Goal: Communication & Community: Share content

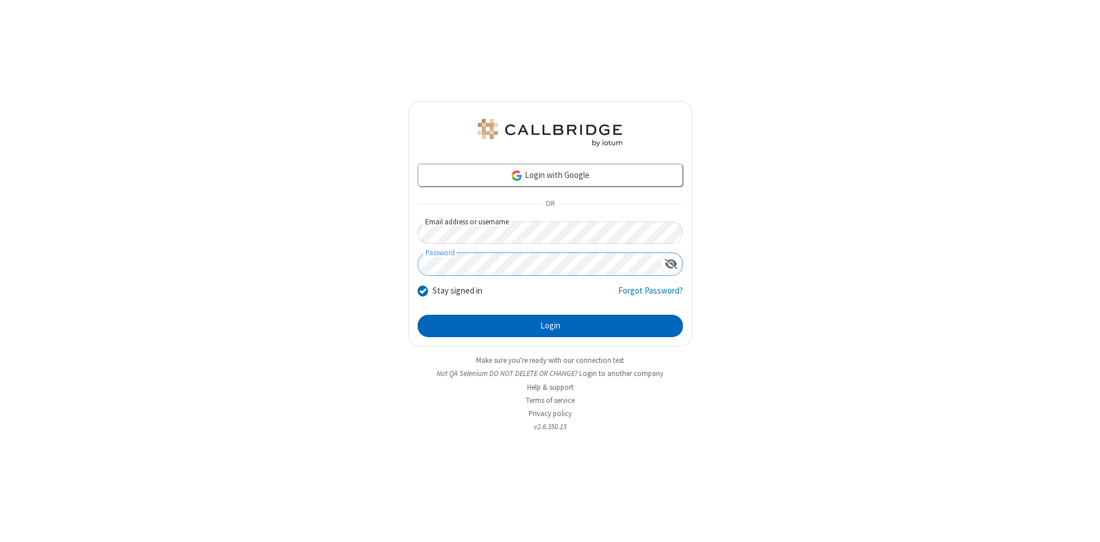
click at [550, 326] on button "Login" at bounding box center [550, 326] width 265 height 23
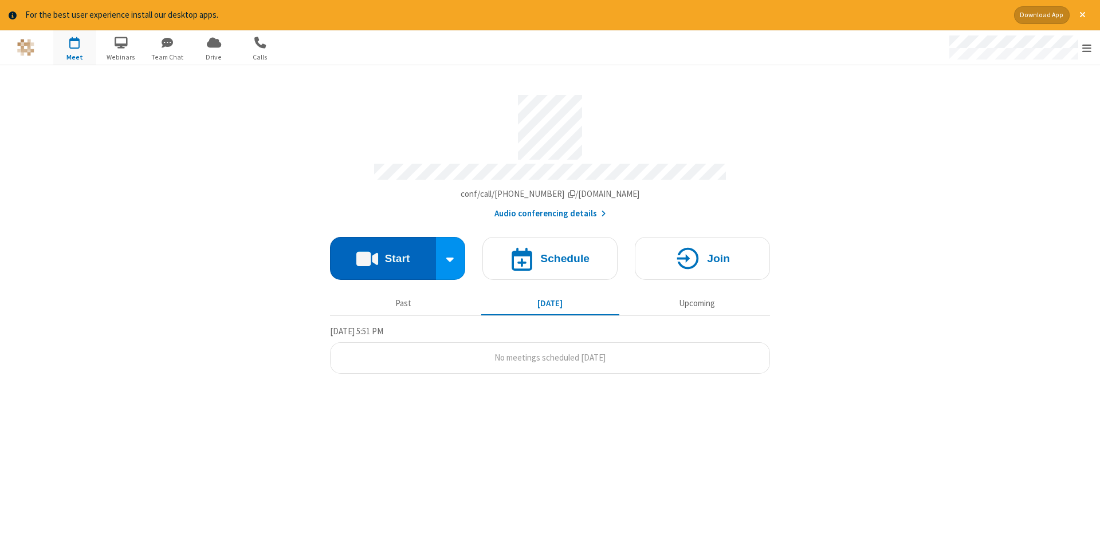
click at [383, 254] on button "Start" at bounding box center [383, 258] width 106 height 43
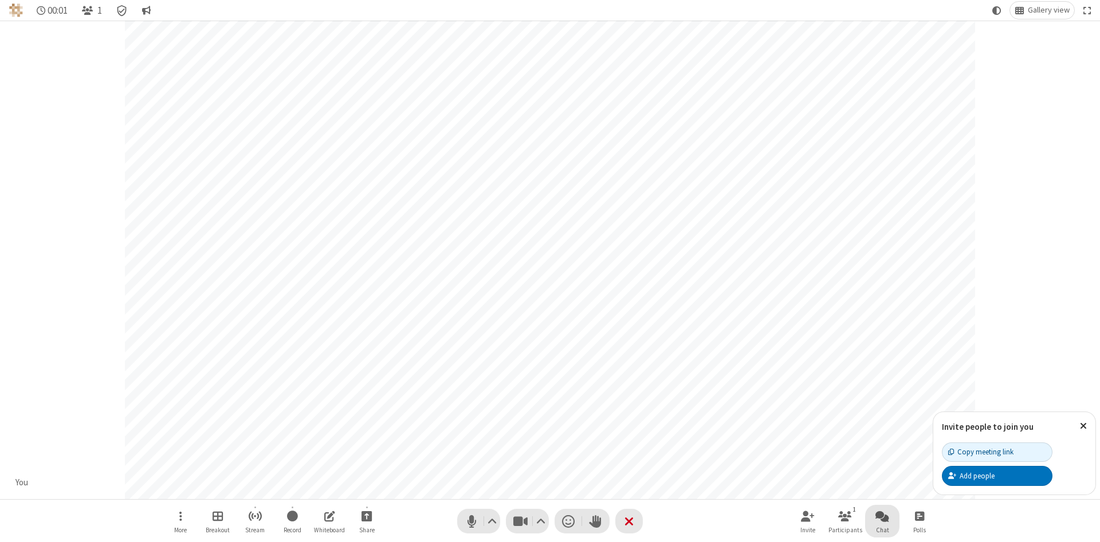
click at [882, 516] on span "Open chat" at bounding box center [882, 516] width 14 height 14
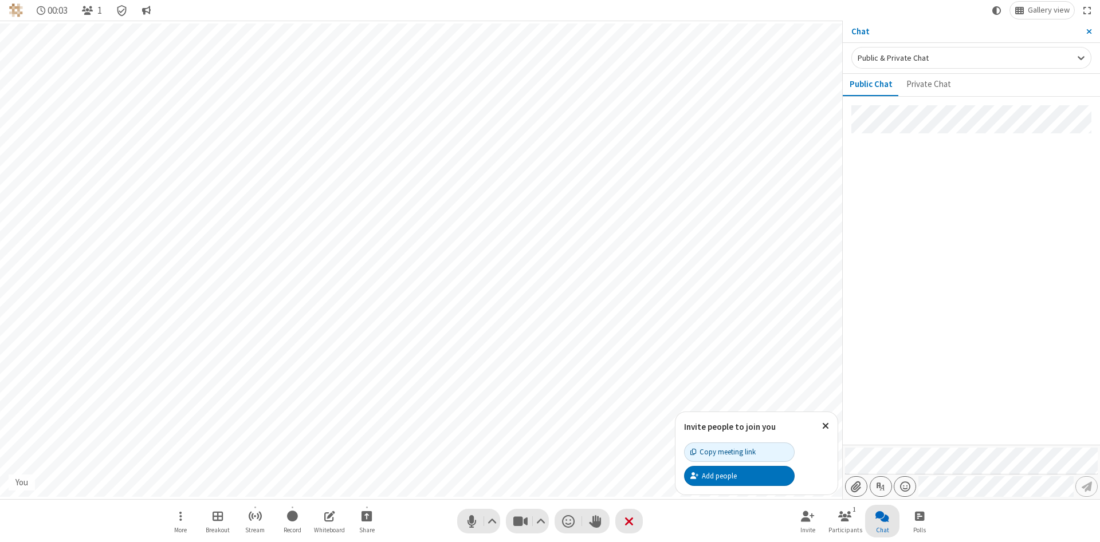
type input "C:\fakepath\doc_test.docx"
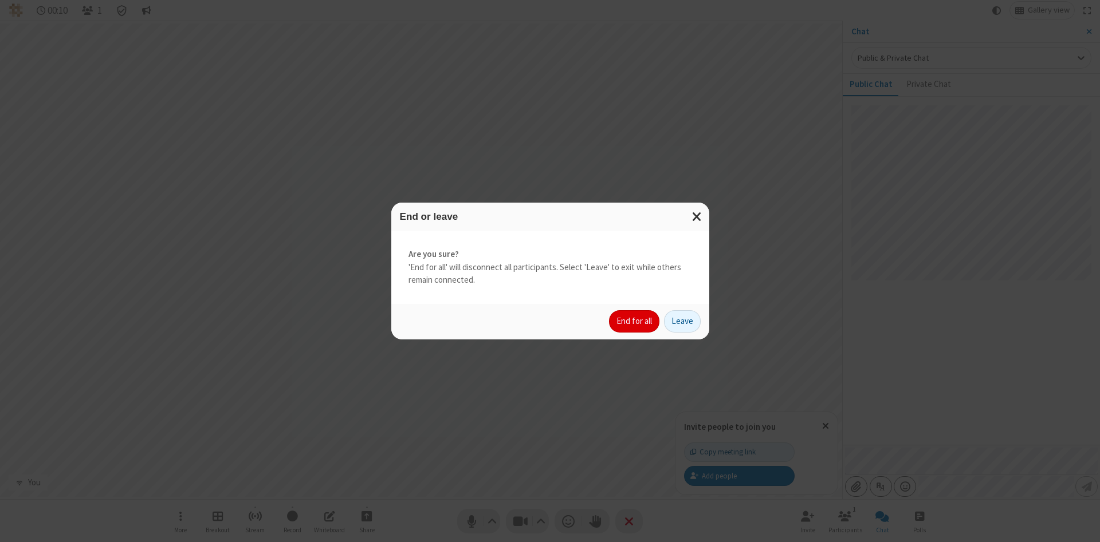
click at [635, 321] on button "End for all" at bounding box center [634, 321] width 50 height 23
